Goal: Transaction & Acquisition: Download file/media

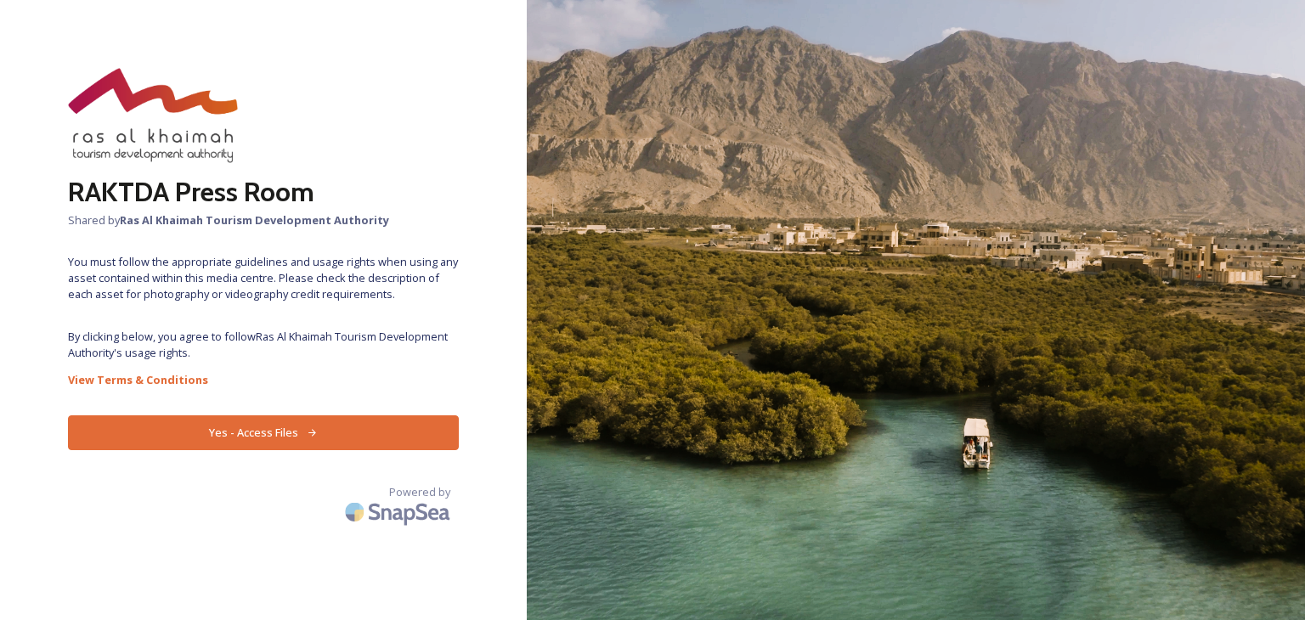
click at [251, 445] on button "Yes - Access Files" at bounding box center [263, 432] width 391 height 35
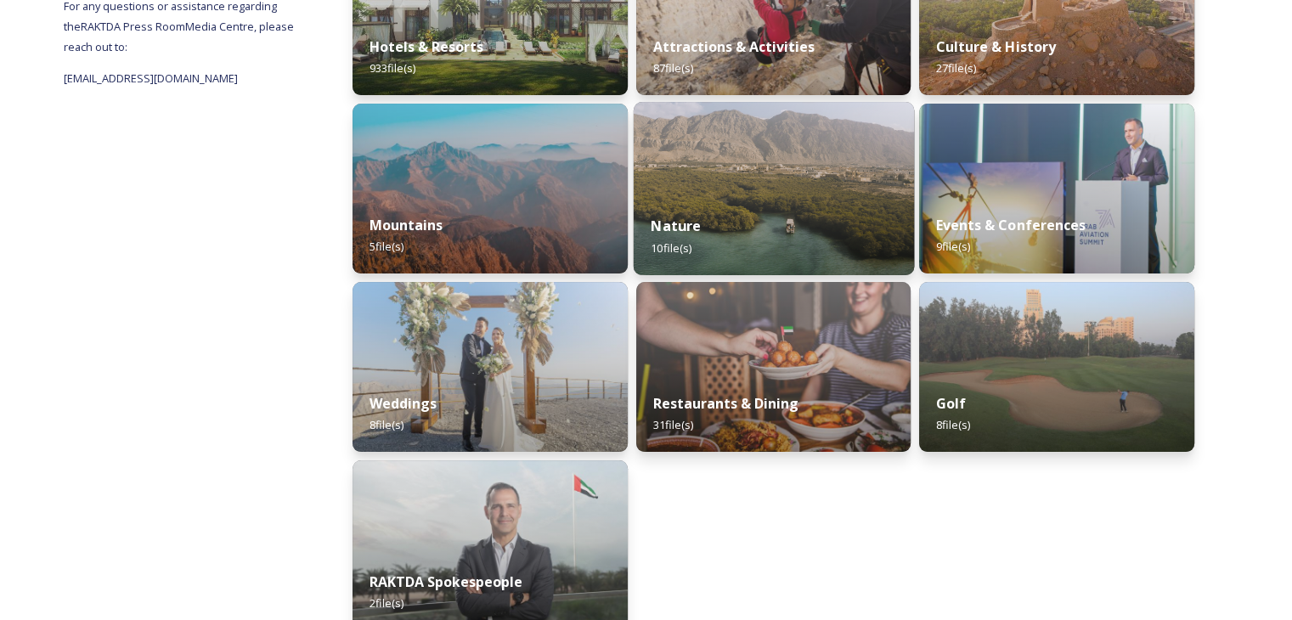
scroll to position [181, 0]
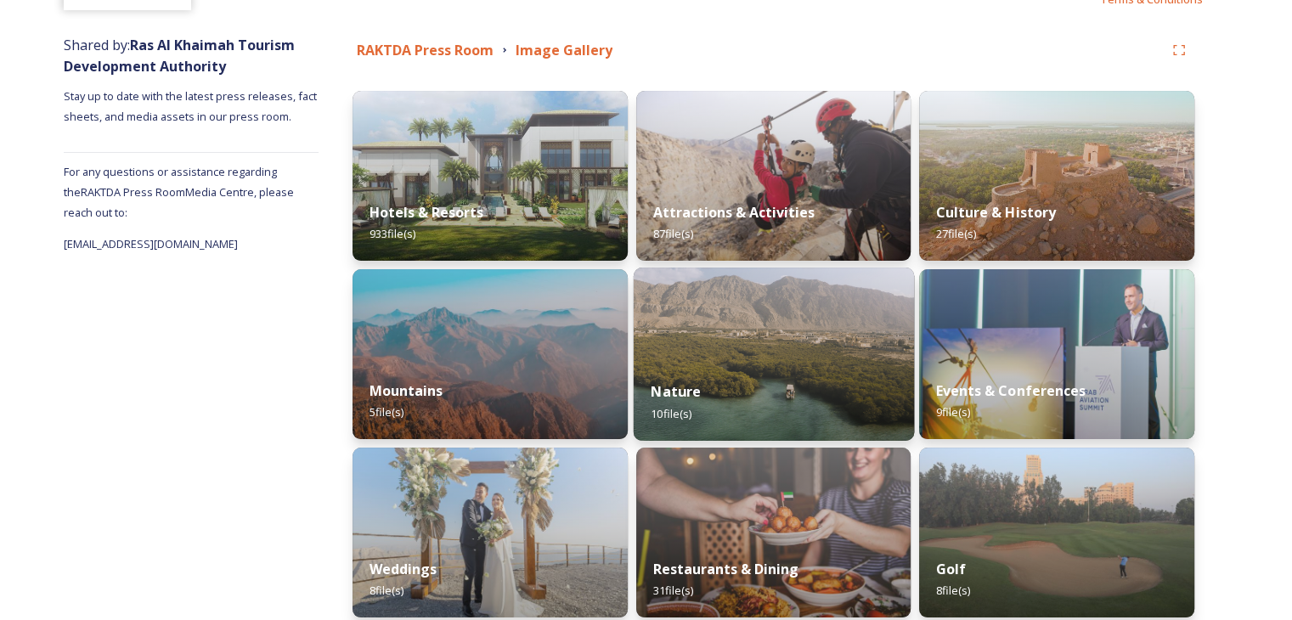
click at [785, 392] on div "Nature 10 file(s)" at bounding box center [773, 402] width 280 height 77
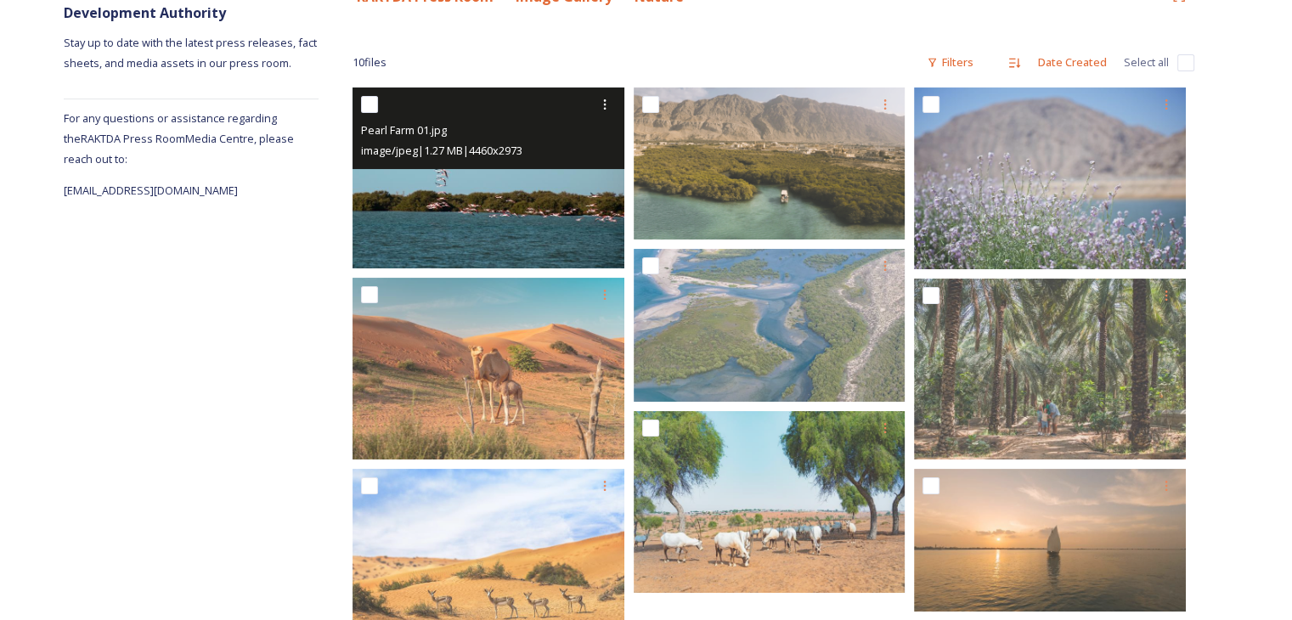
scroll to position [238, 0]
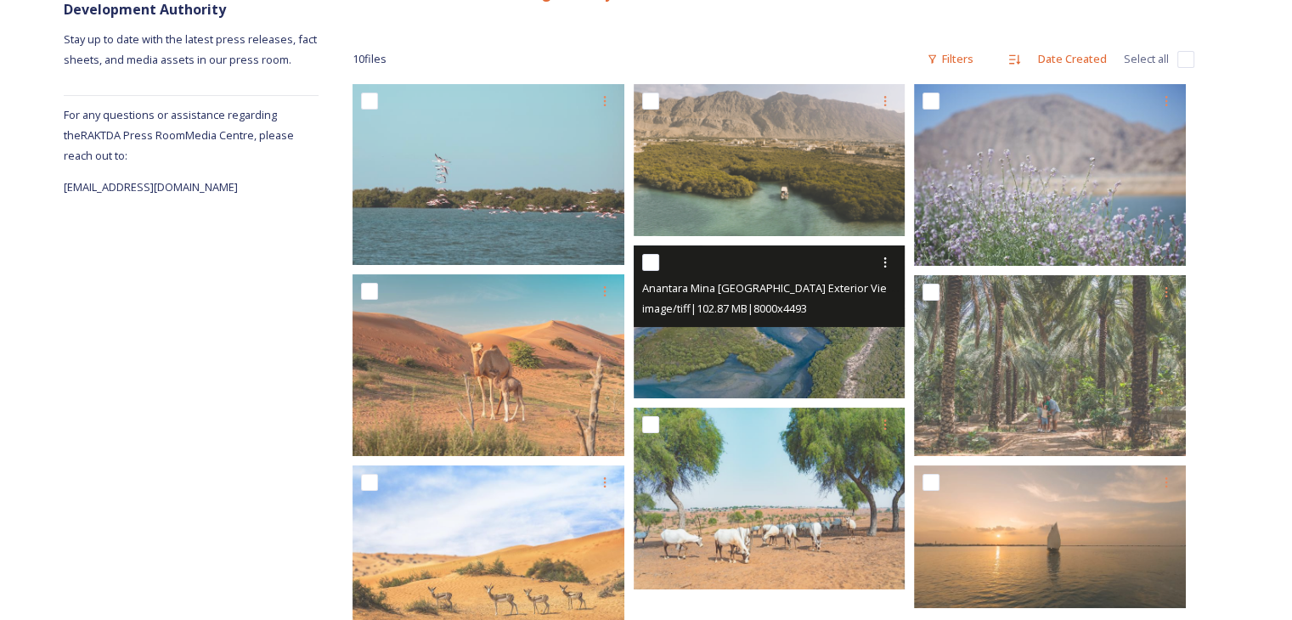
click at [799, 354] on img at bounding box center [770, 321] width 272 height 153
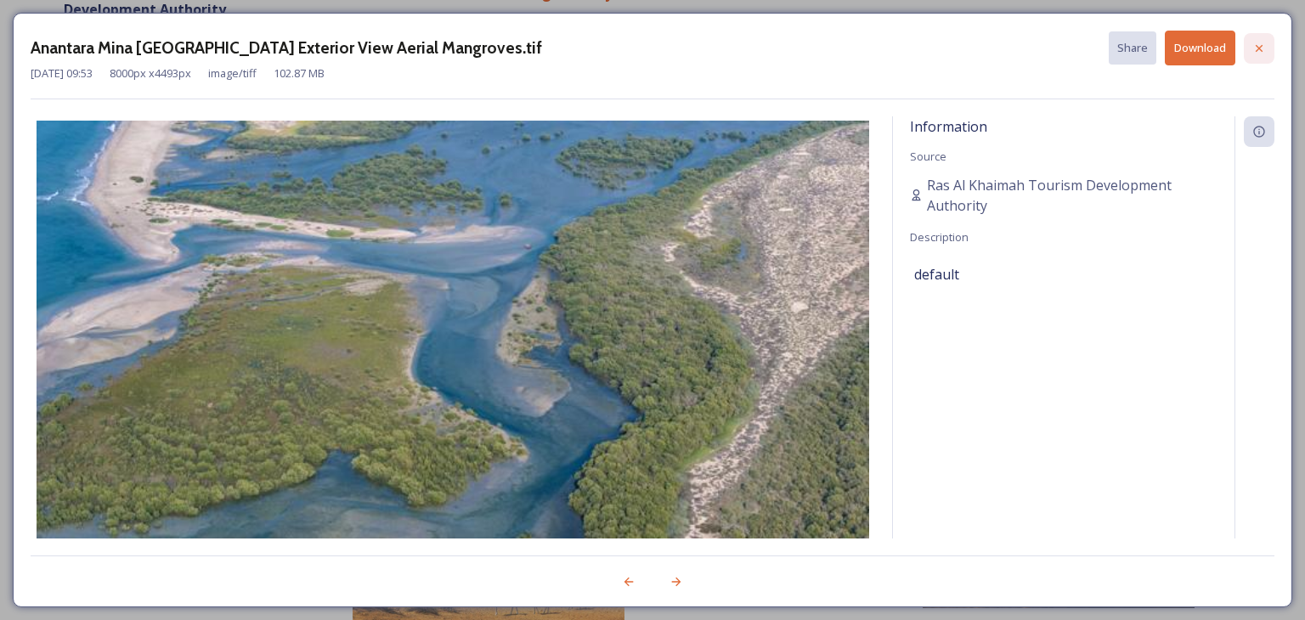
click at [1250, 46] on div at bounding box center [1259, 48] width 31 height 31
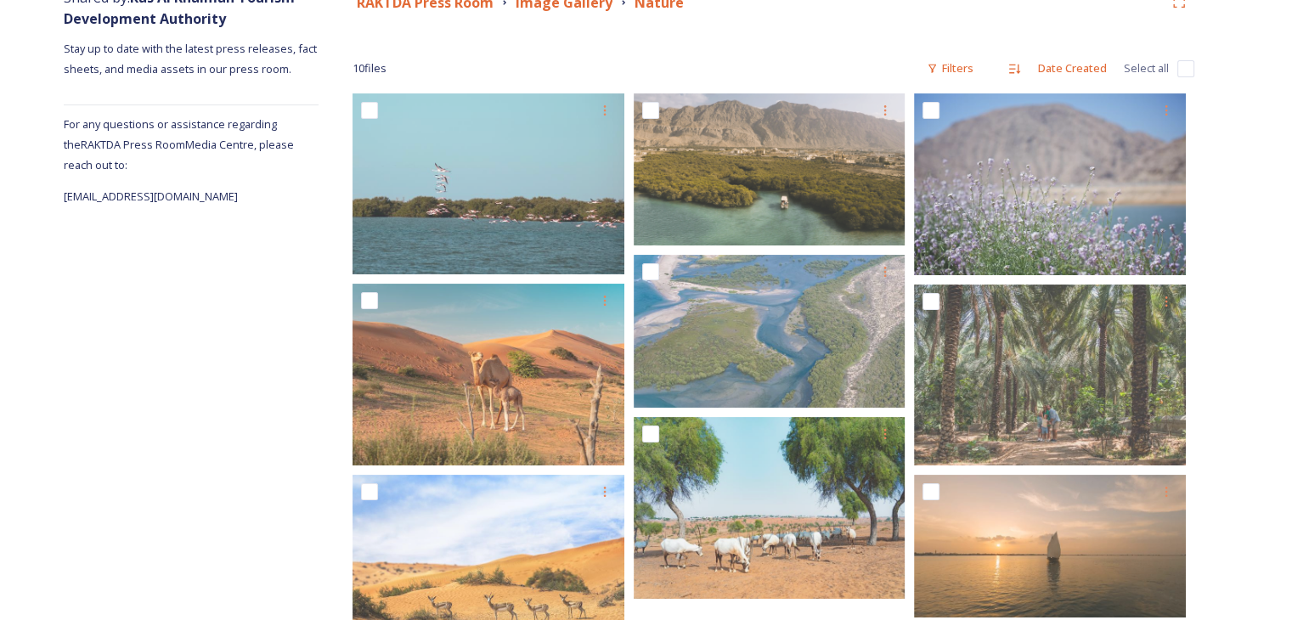
scroll to position [0, 0]
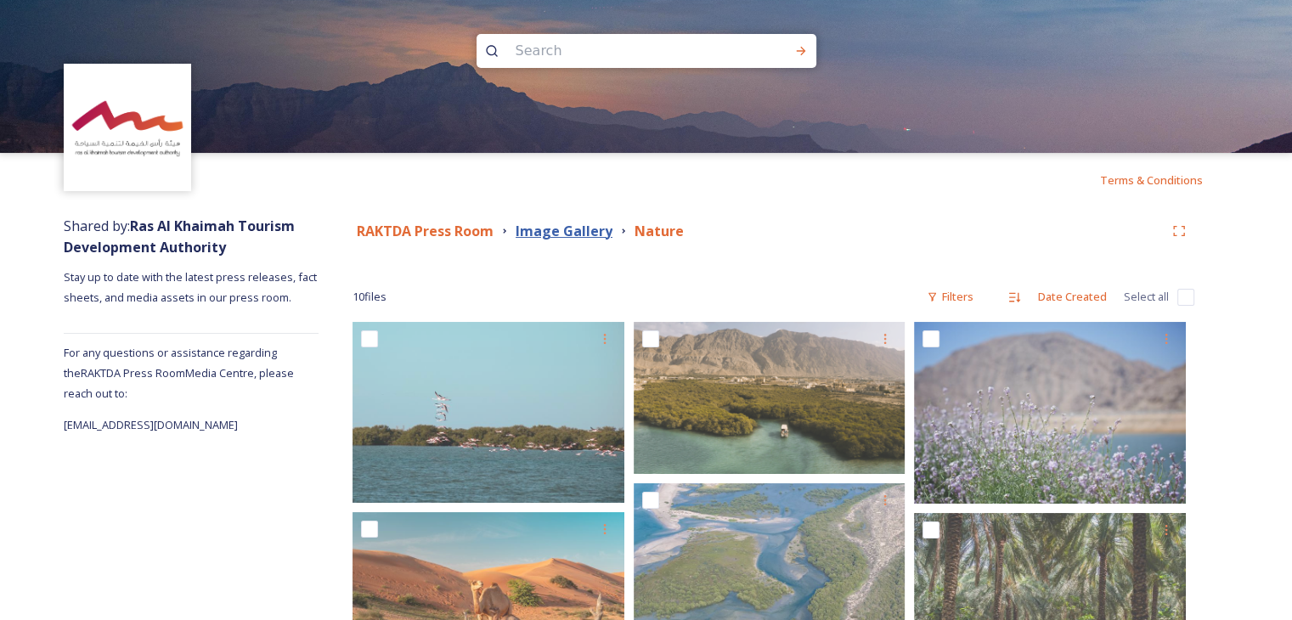
click at [552, 227] on strong "Image Gallery" at bounding box center [564, 231] width 97 height 19
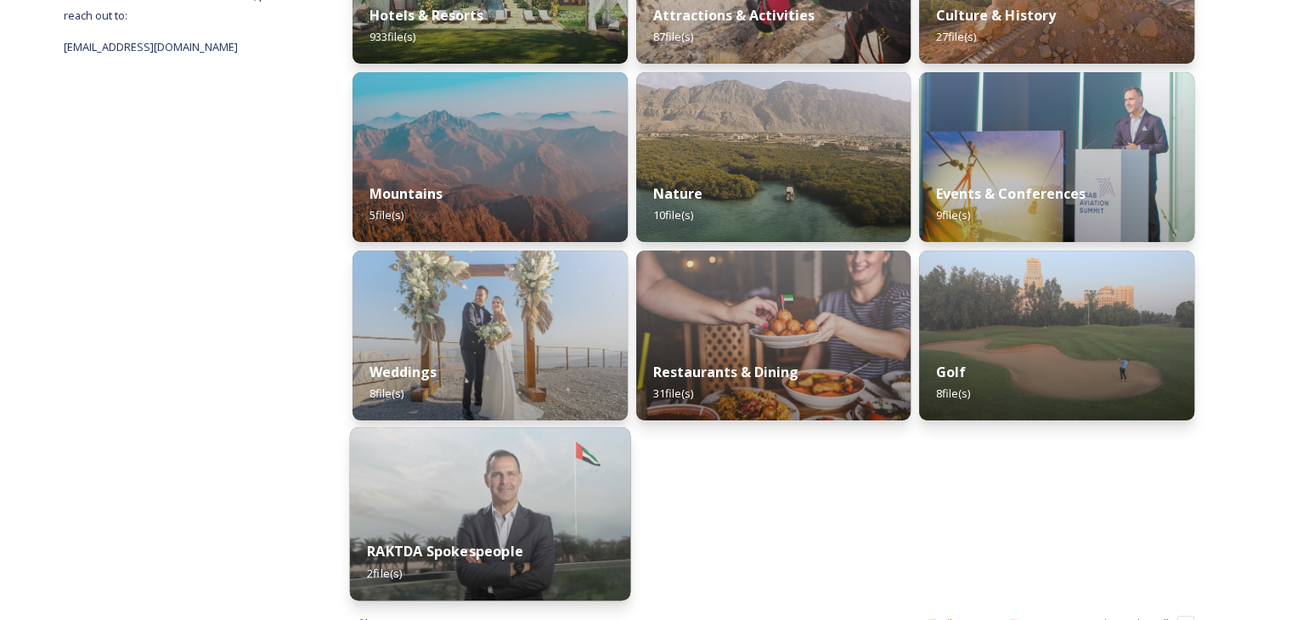
scroll to position [351, 0]
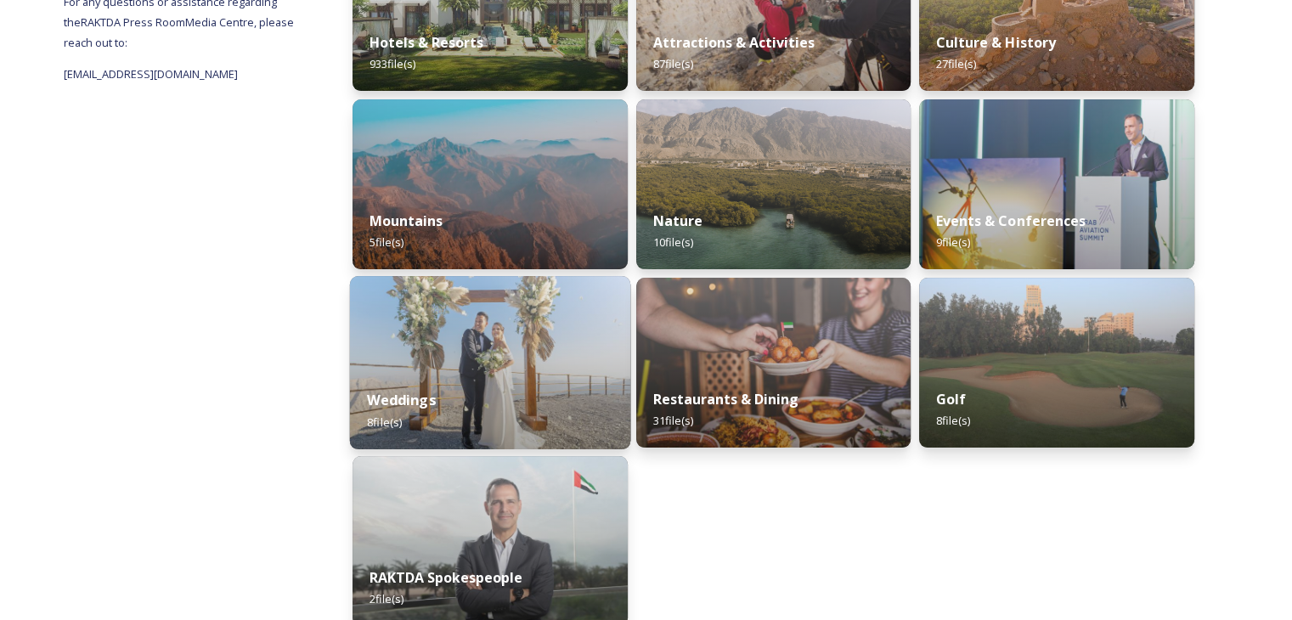
click at [485, 357] on img at bounding box center [490, 362] width 280 height 173
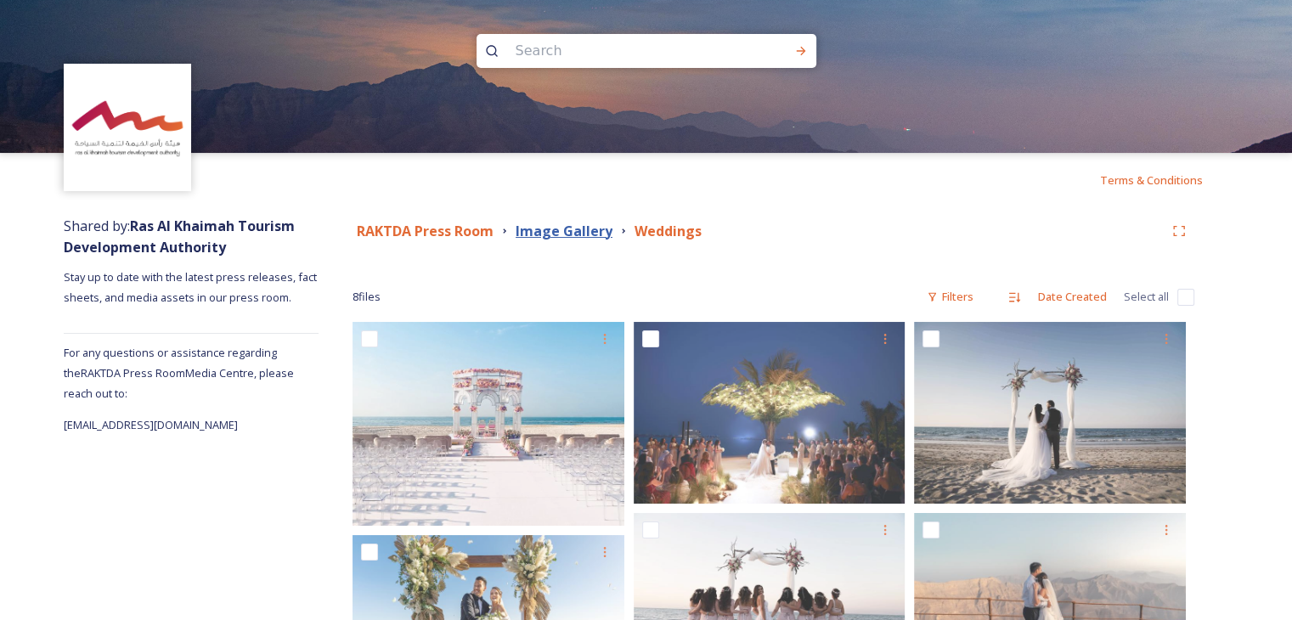
click at [560, 225] on strong "Image Gallery" at bounding box center [564, 231] width 97 height 19
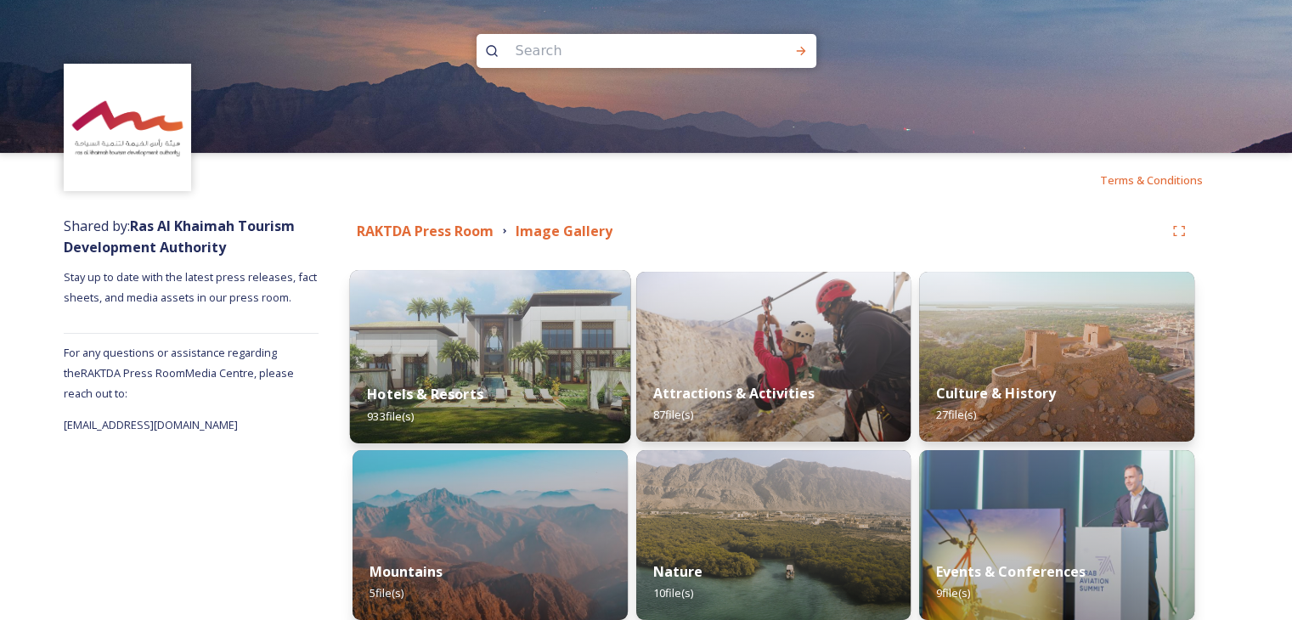
click at [469, 327] on img at bounding box center [490, 356] width 280 height 173
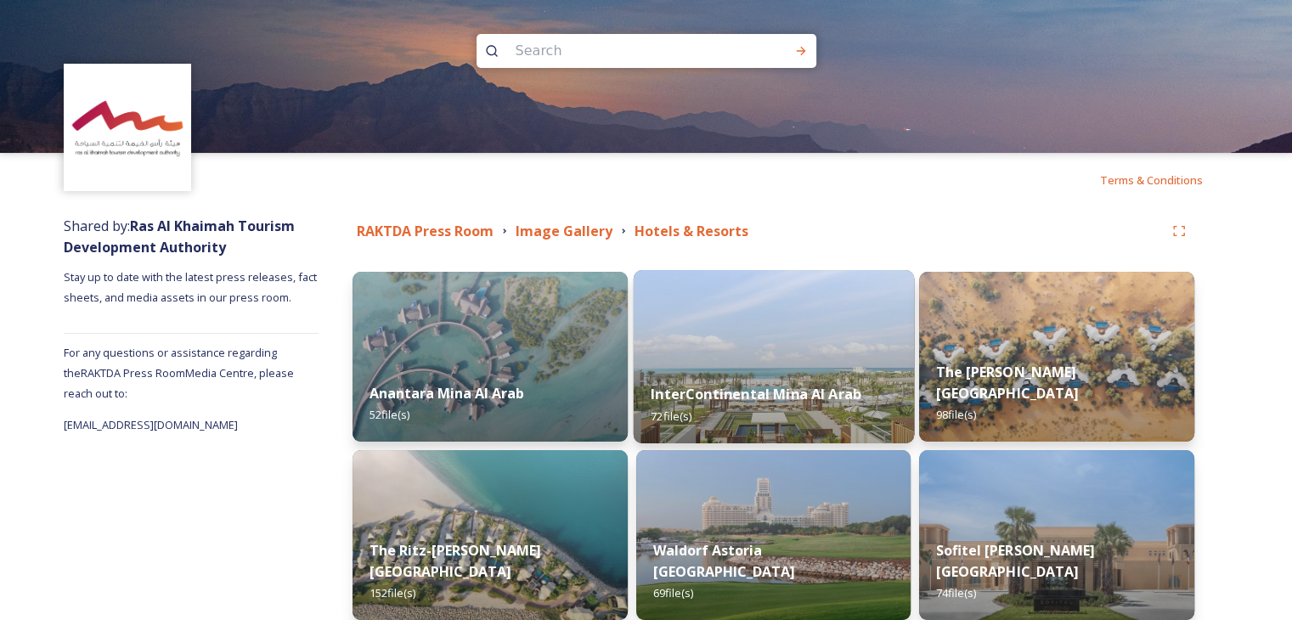
click at [826, 316] on img at bounding box center [773, 356] width 280 height 173
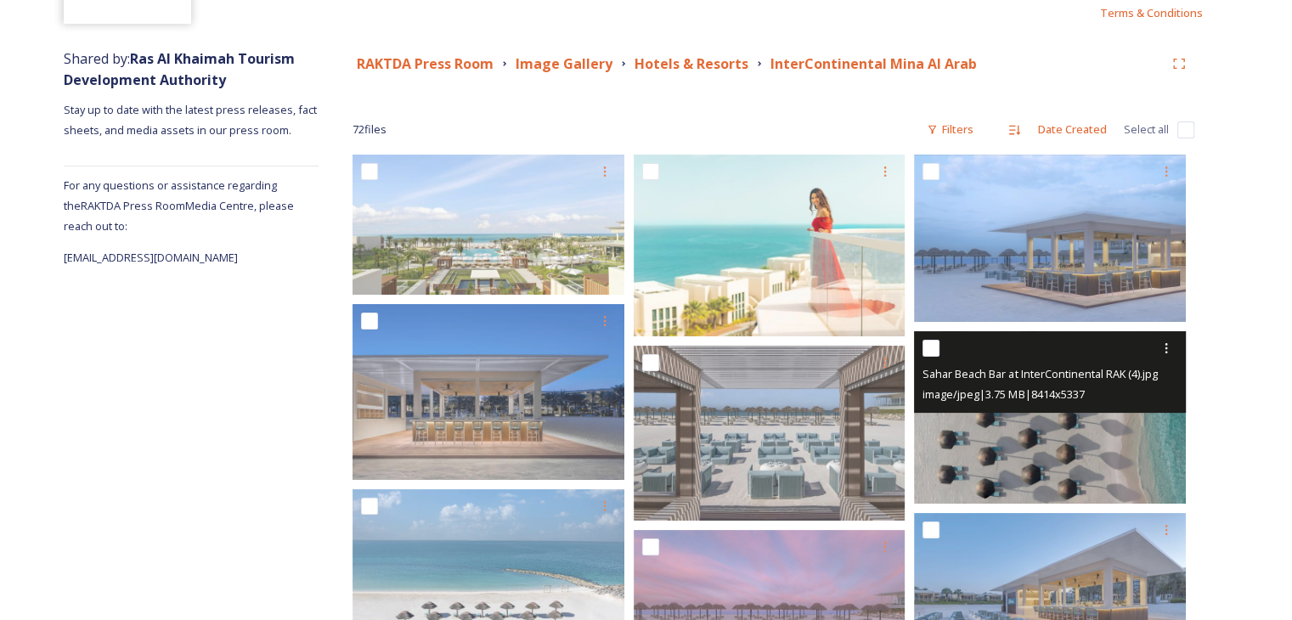
scroll to position [170, 0]
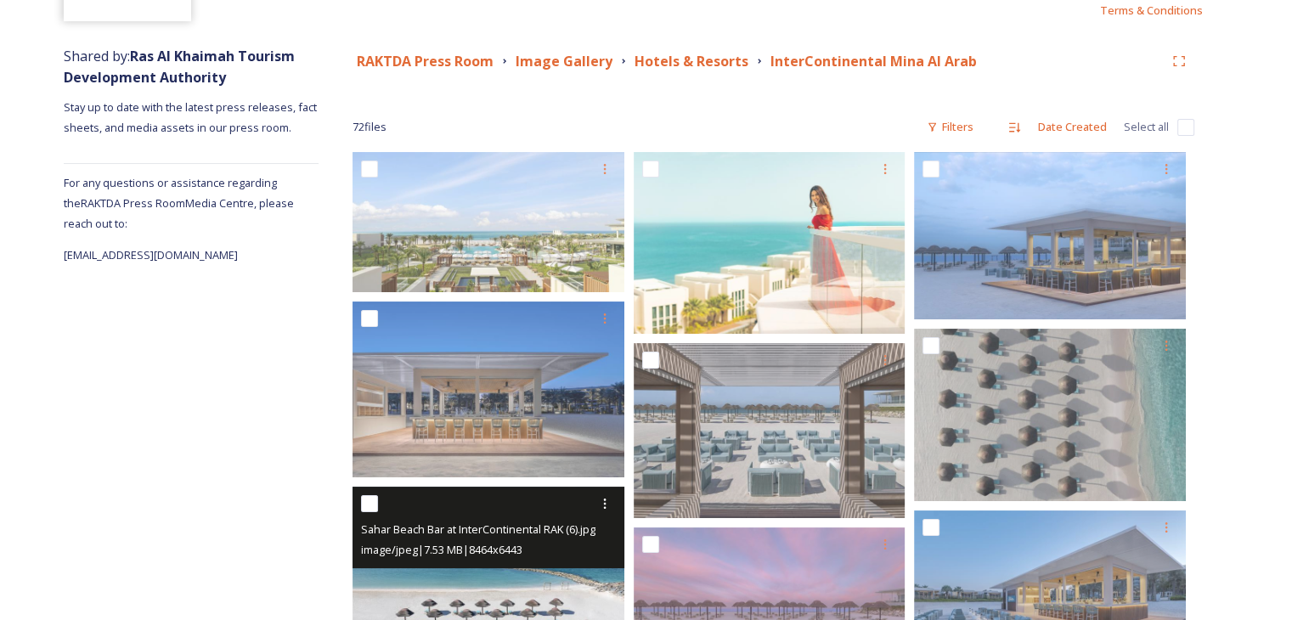
click at [537, 578] on img at bounding box center [489, 590] width 272 height 207
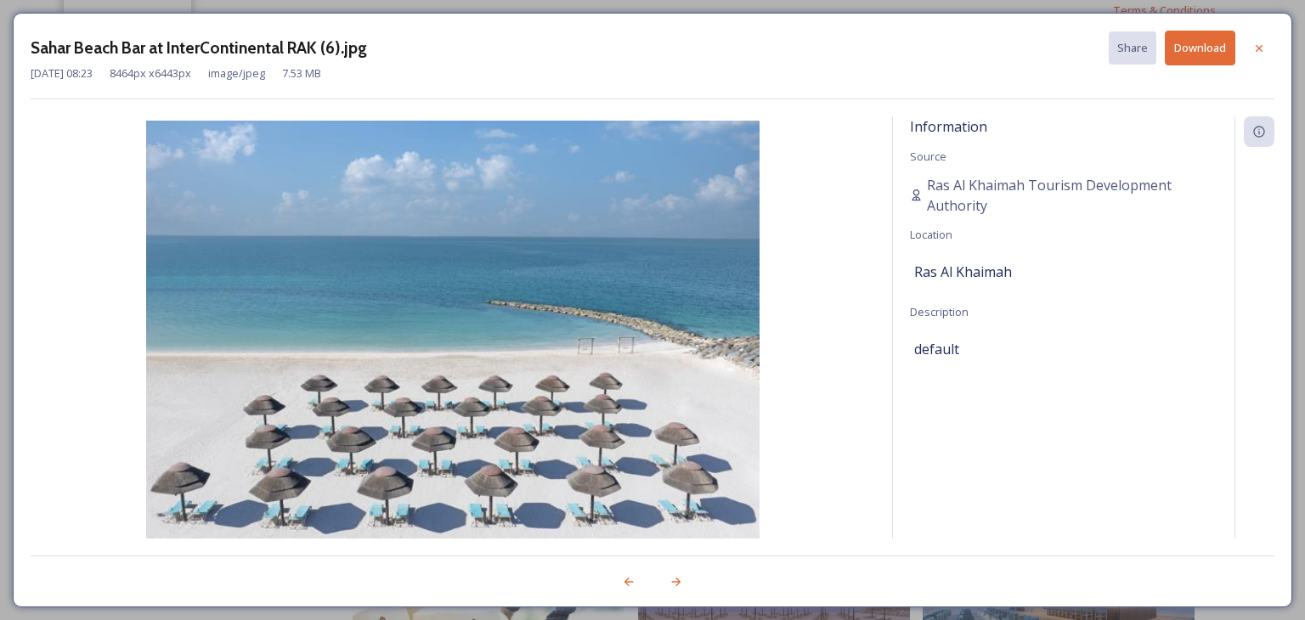
click at [1197, 48] on button "Download" at bounding box center [1200, 48] width 71 height 35
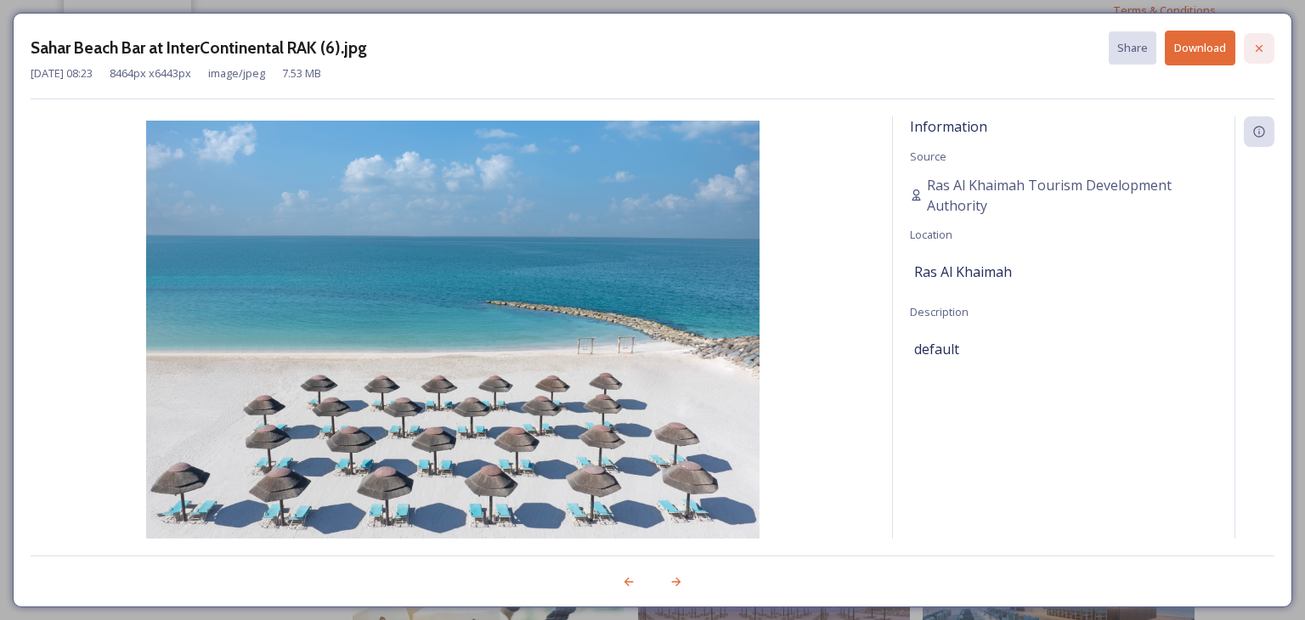
click at [1254, 42] on icon at bounding box center [1259, 49] width 14 height 14
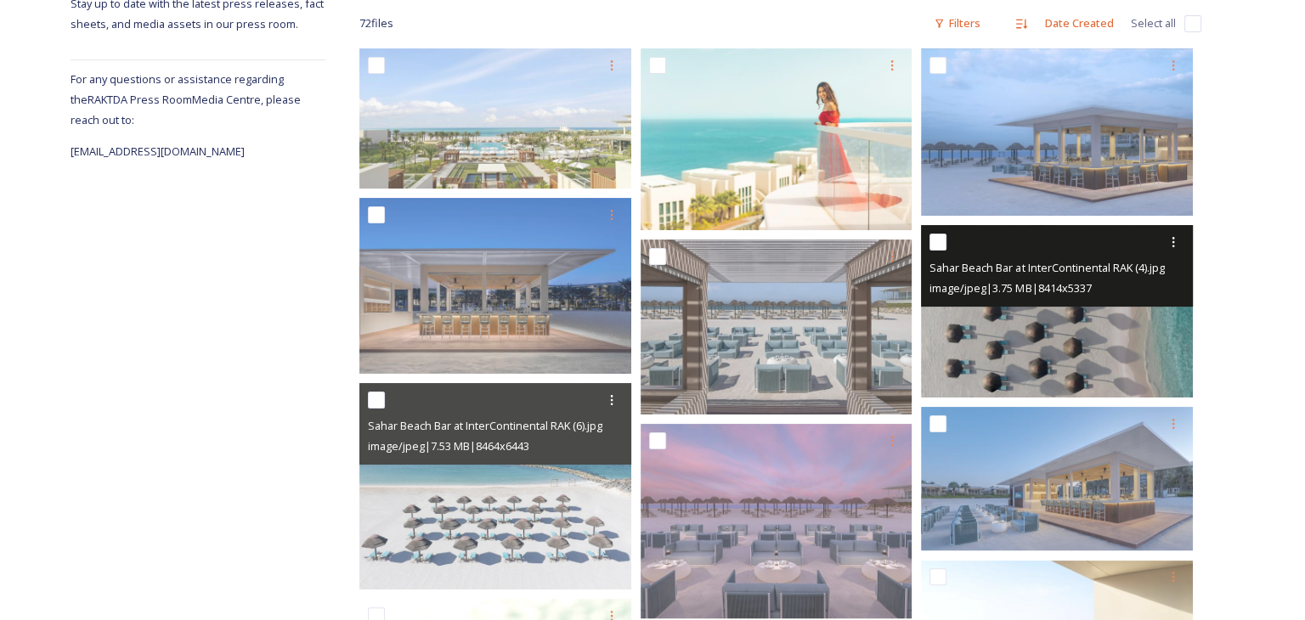
scroll to position [340, 0]
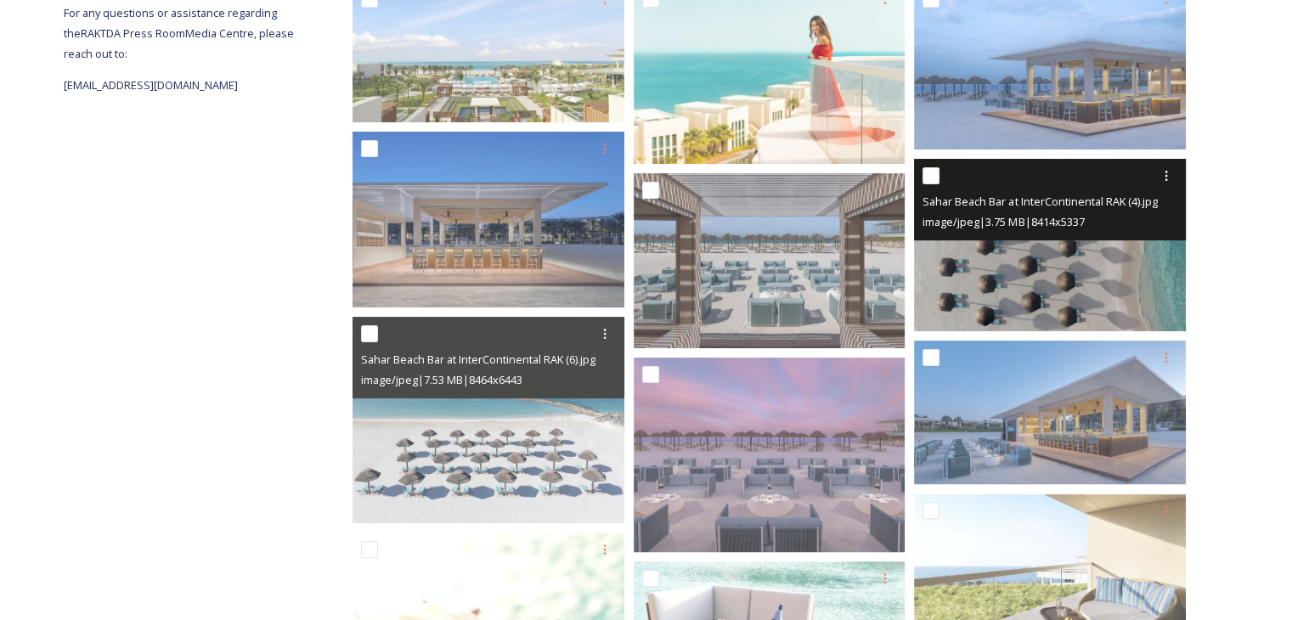
click at [1022, 290] on img at bounding box center [1050, 245] width 272 height 172
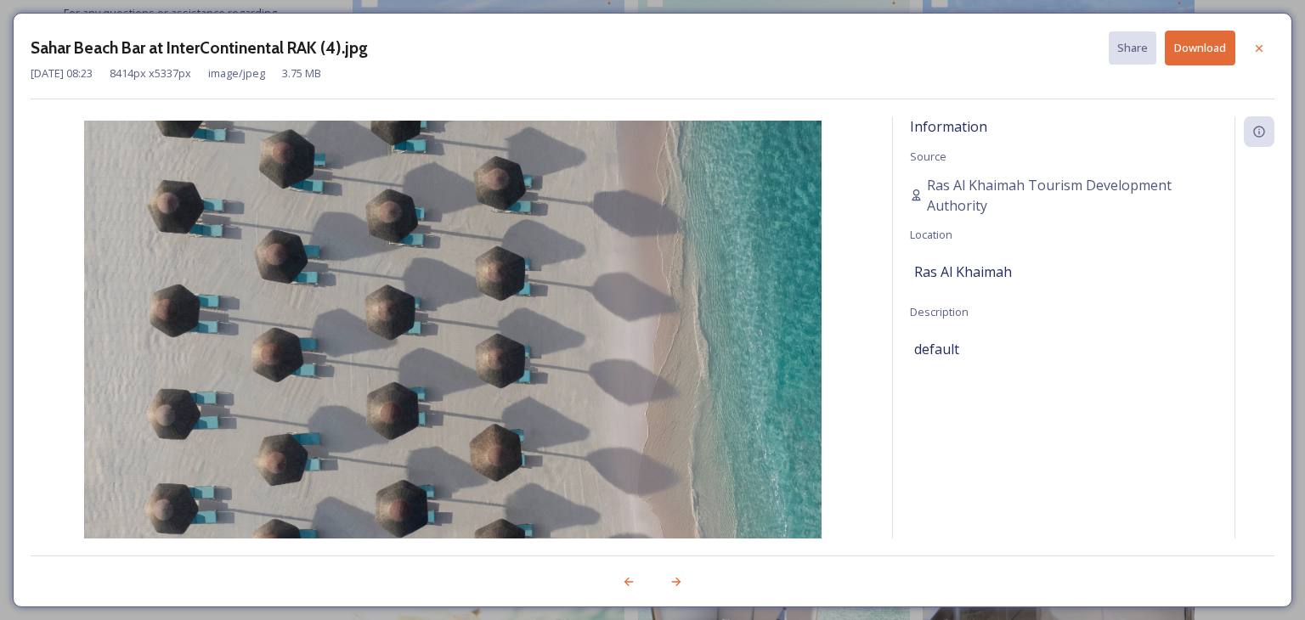
click at [1202, 52] on button "Download" at bounding box center [1200, 48] width 71 height 35
